Goal: Find specific page/section

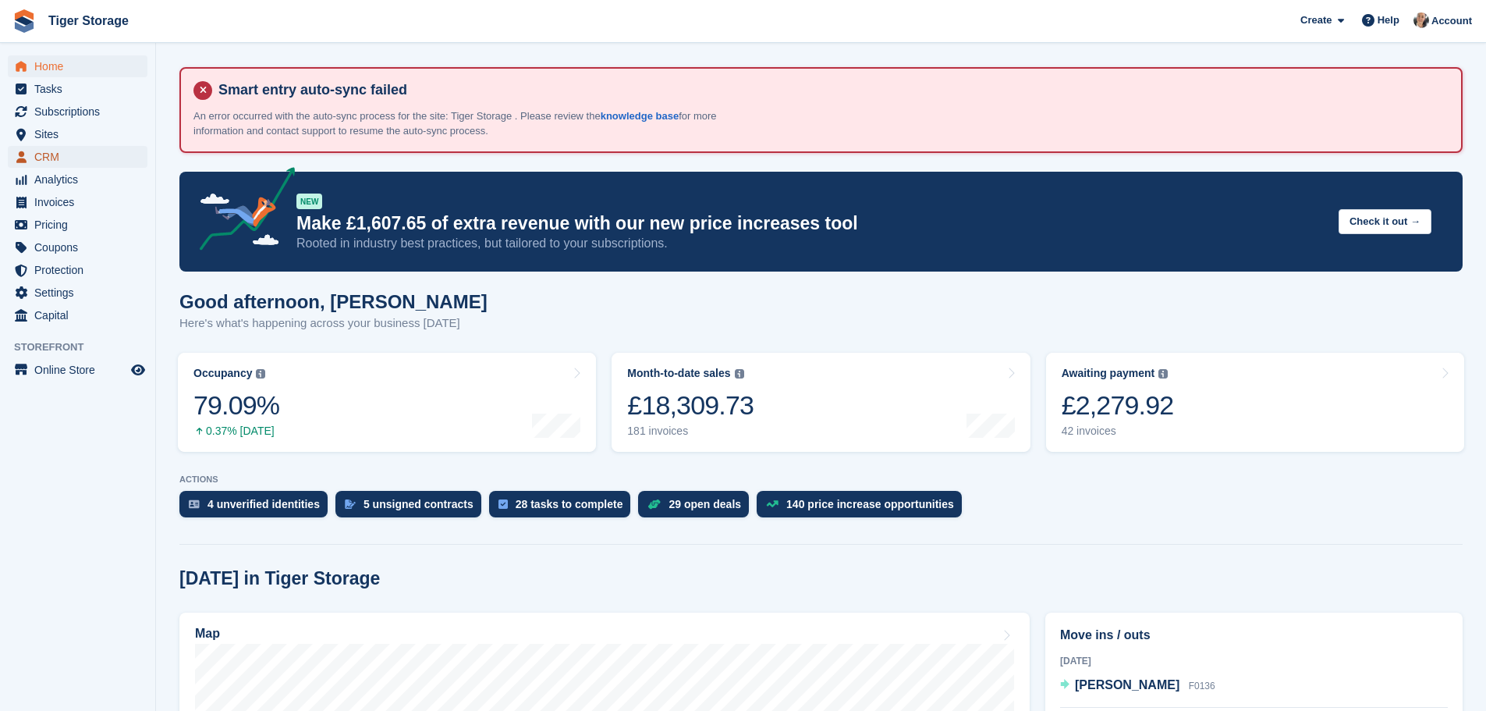
click at [47, 149] on span "CRM" at bounding box center [81, 157] width 94 height 22
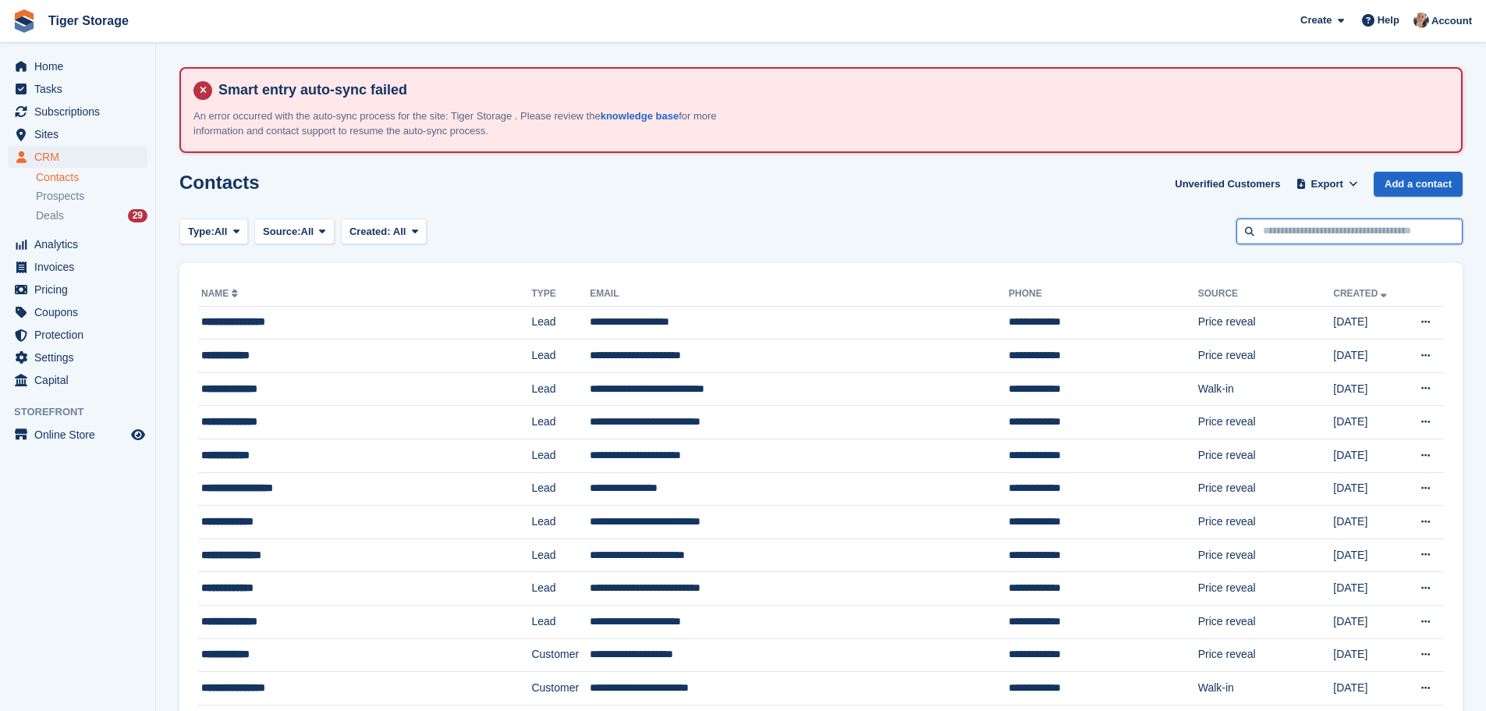
click at [1358, 236] on input "text" at bounding box center [1350, 231] width 226 height 26
type input "****"
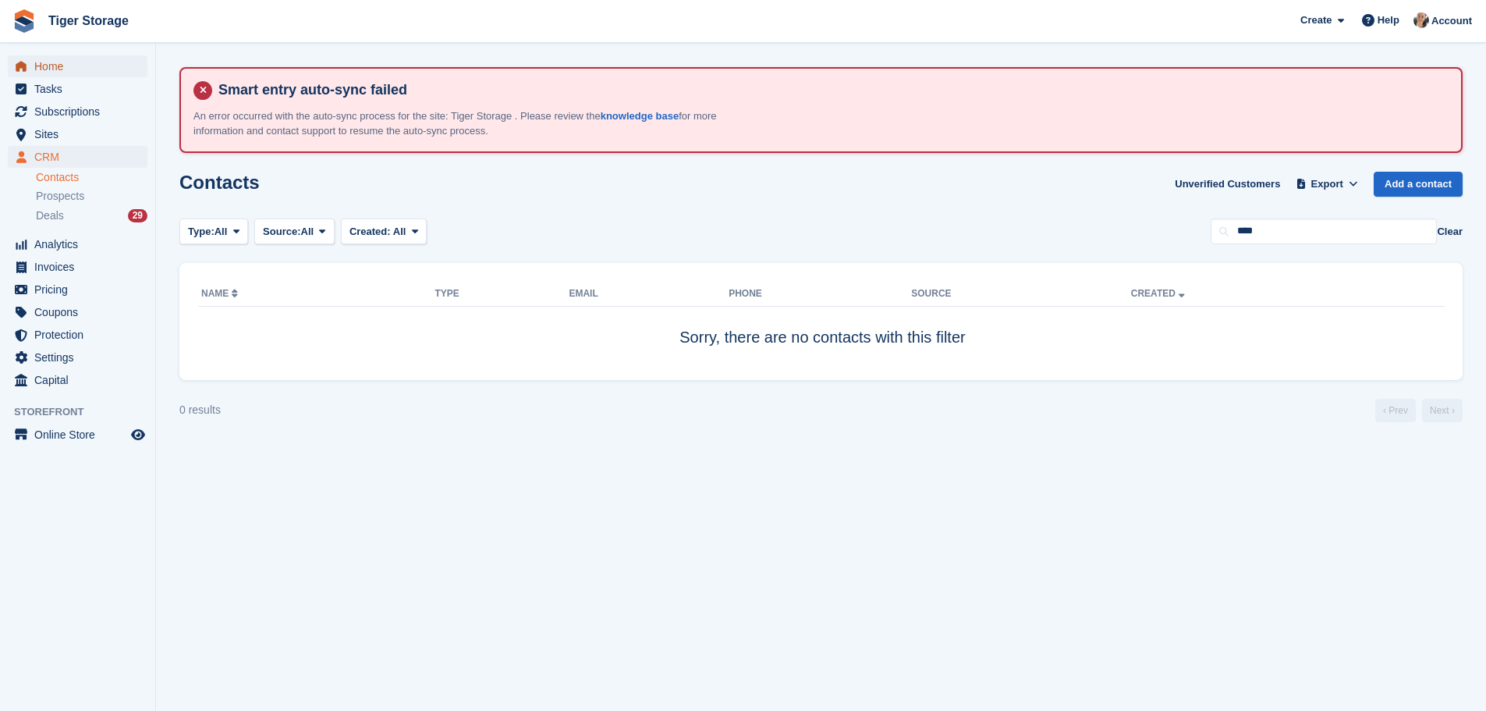
click at [70, 68] on span "Home" at bounding box center [81, 66] width 94 height 22
